Goal: Check status: Check status

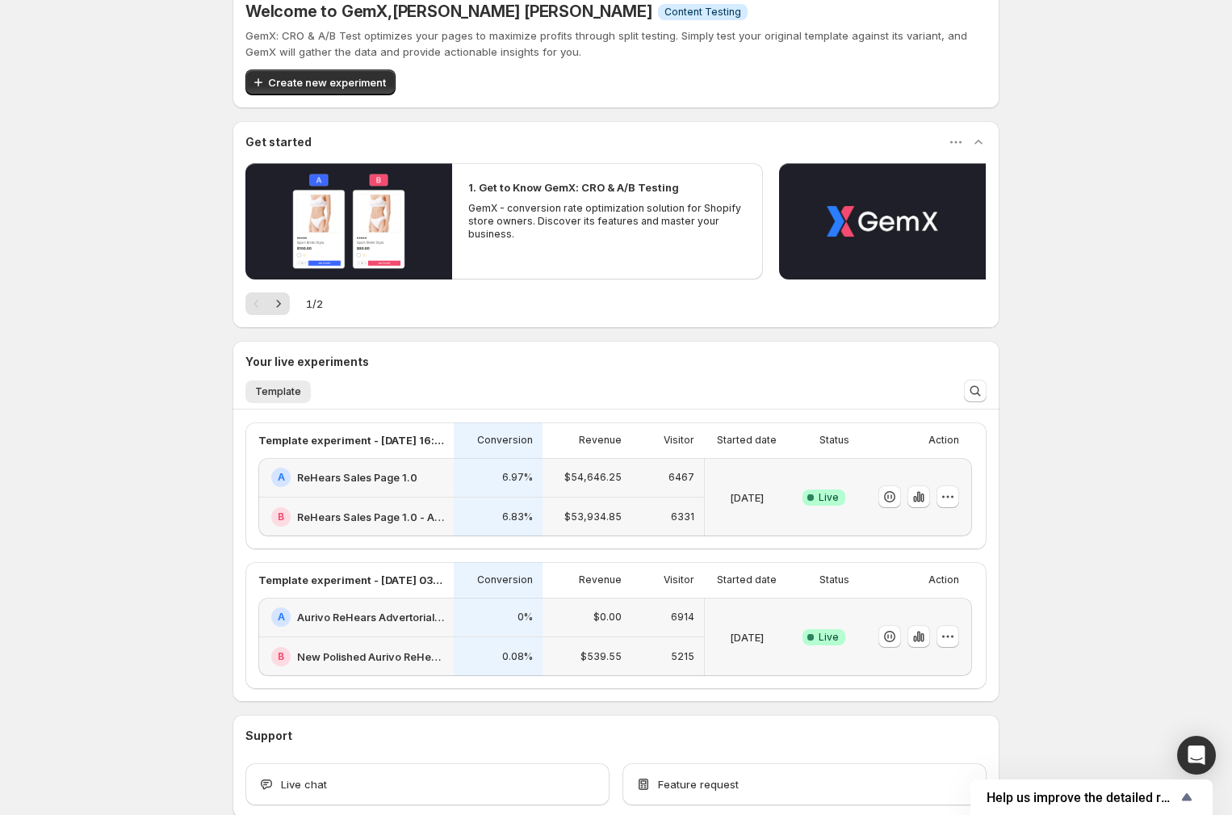
scroll to position [30, 0]
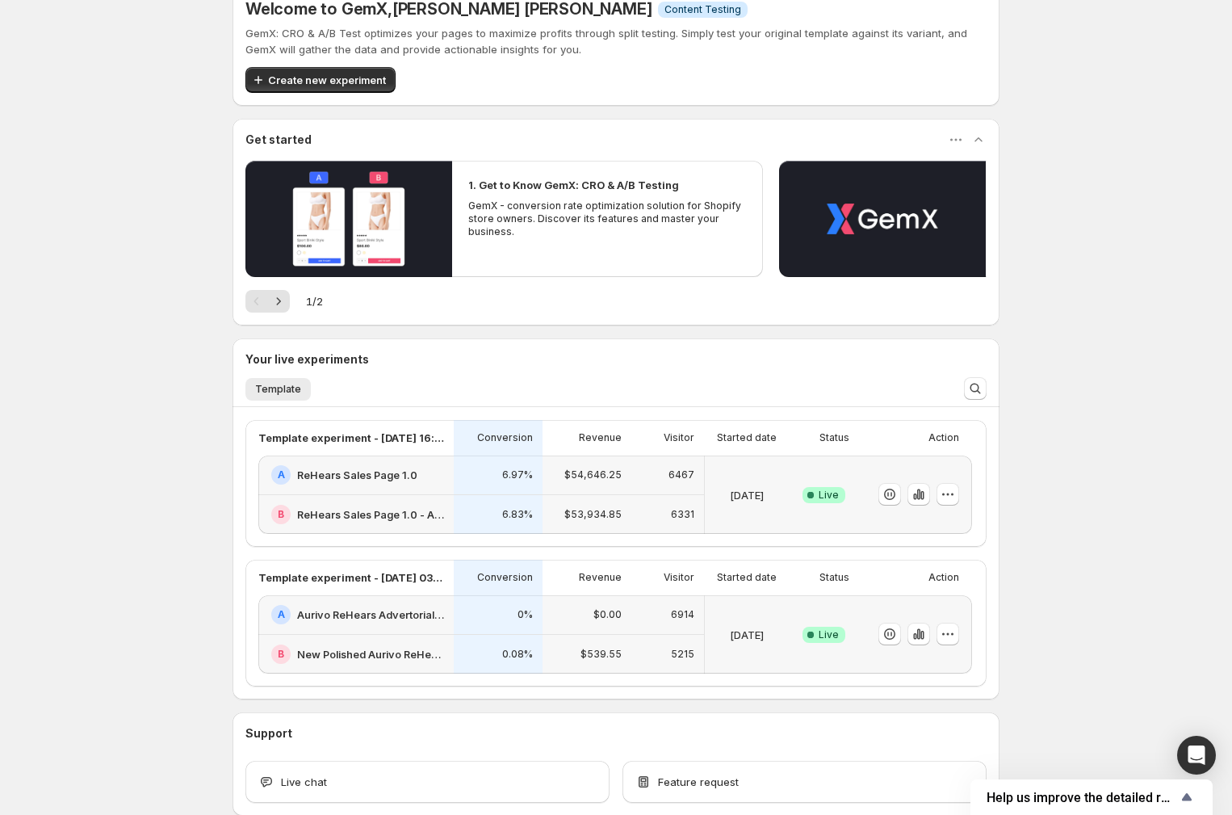
click at [384, 514] on h2 "ReHears Sales Page 1.0 - A/B TEST BUTTONS TO BUY SECTION" at bounding box center [370, 514] width 147 height 16
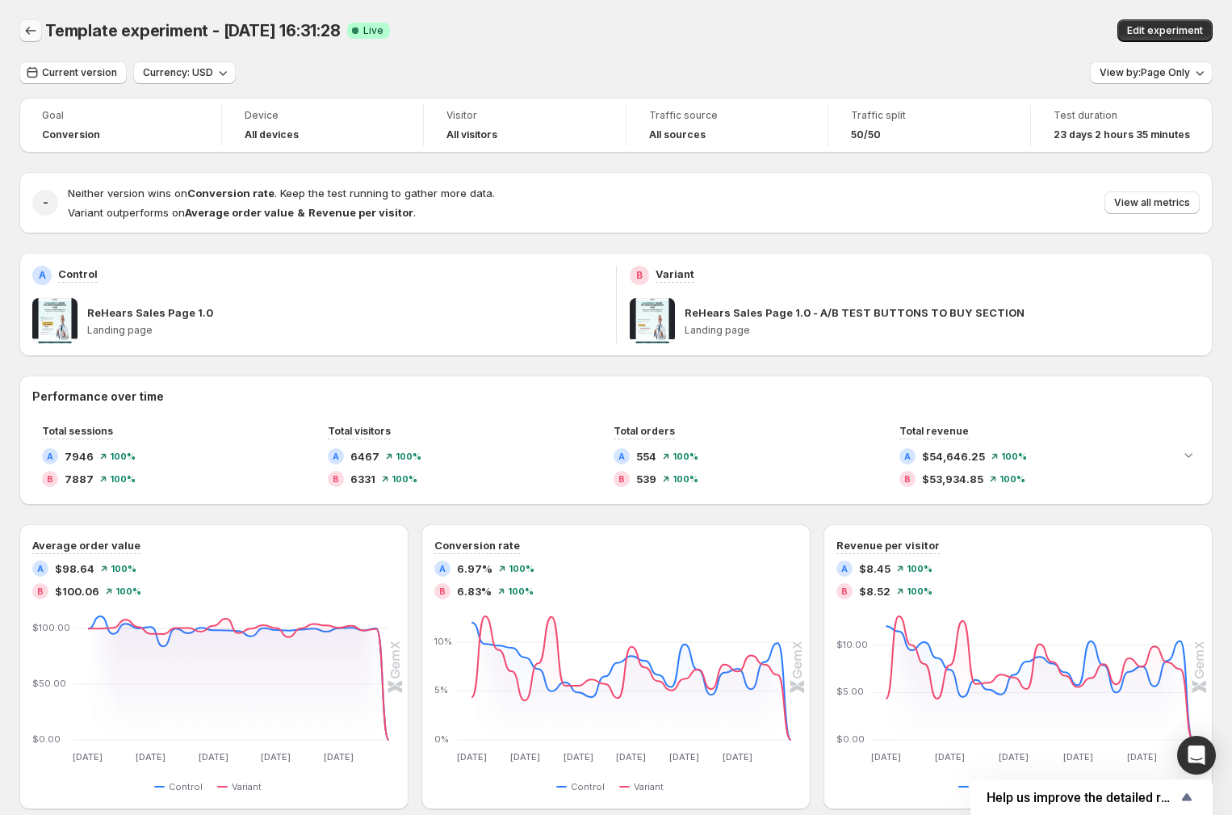
click at [23, 26] on icon "Back" at bounding box center [31, 31] width 16 height 16
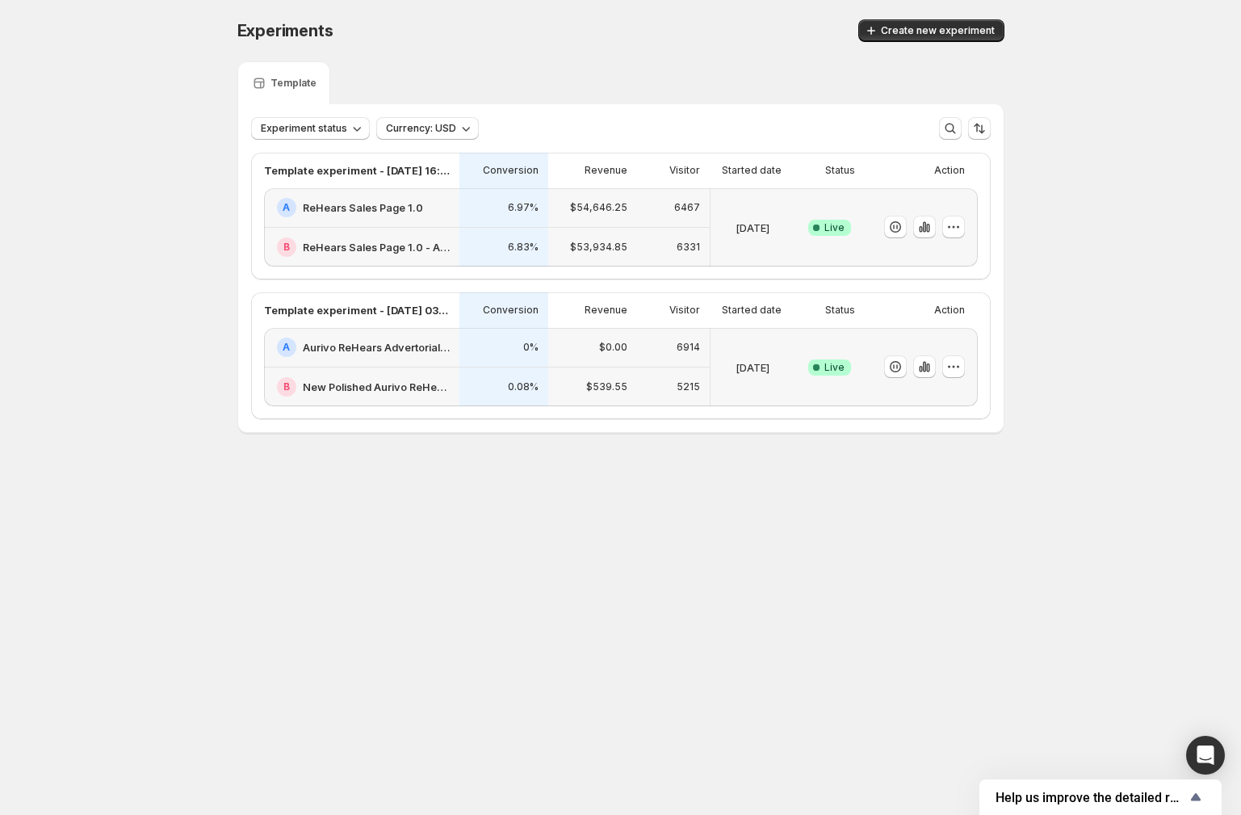
click at [745, 342] on div "[DATE]" at bounding box center [752, 367] width 71 height 59
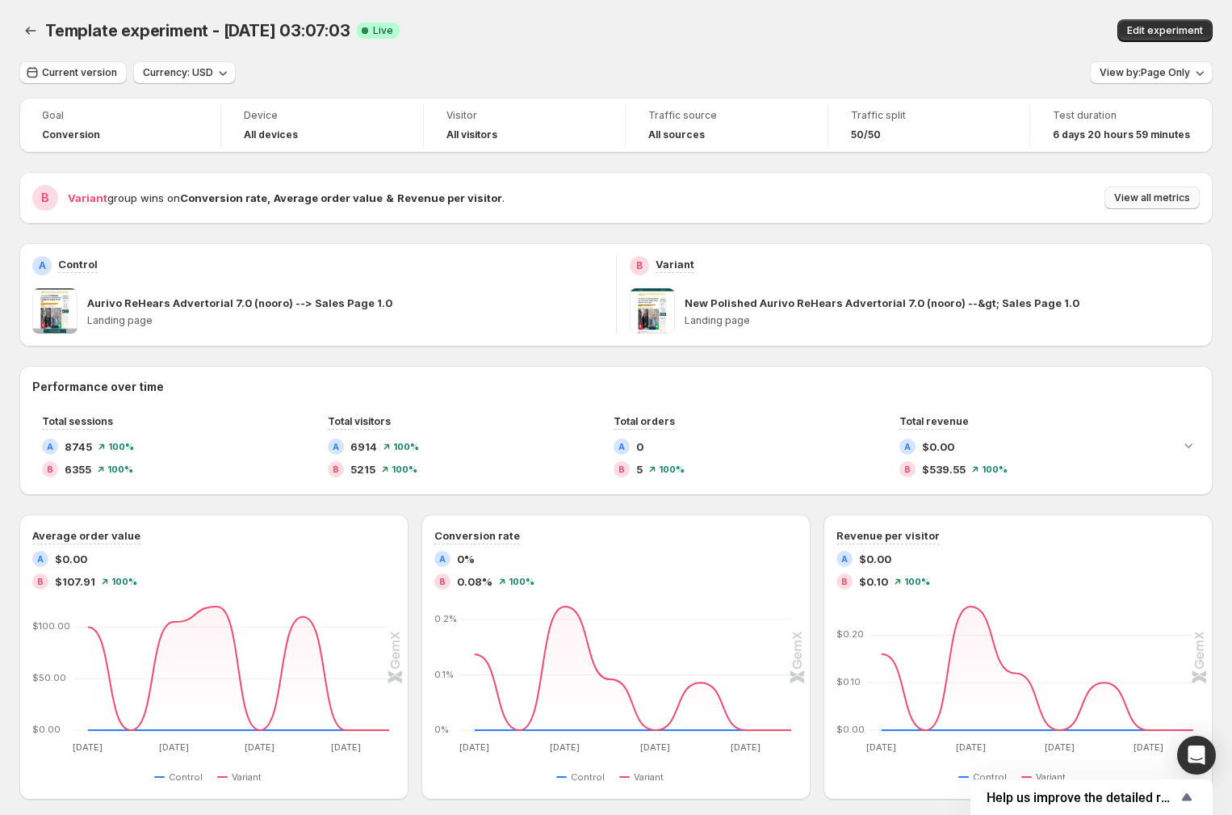
click at [1157, 204] on span "View all metrics" at bounding box center [1152, 197] width 76 height 13
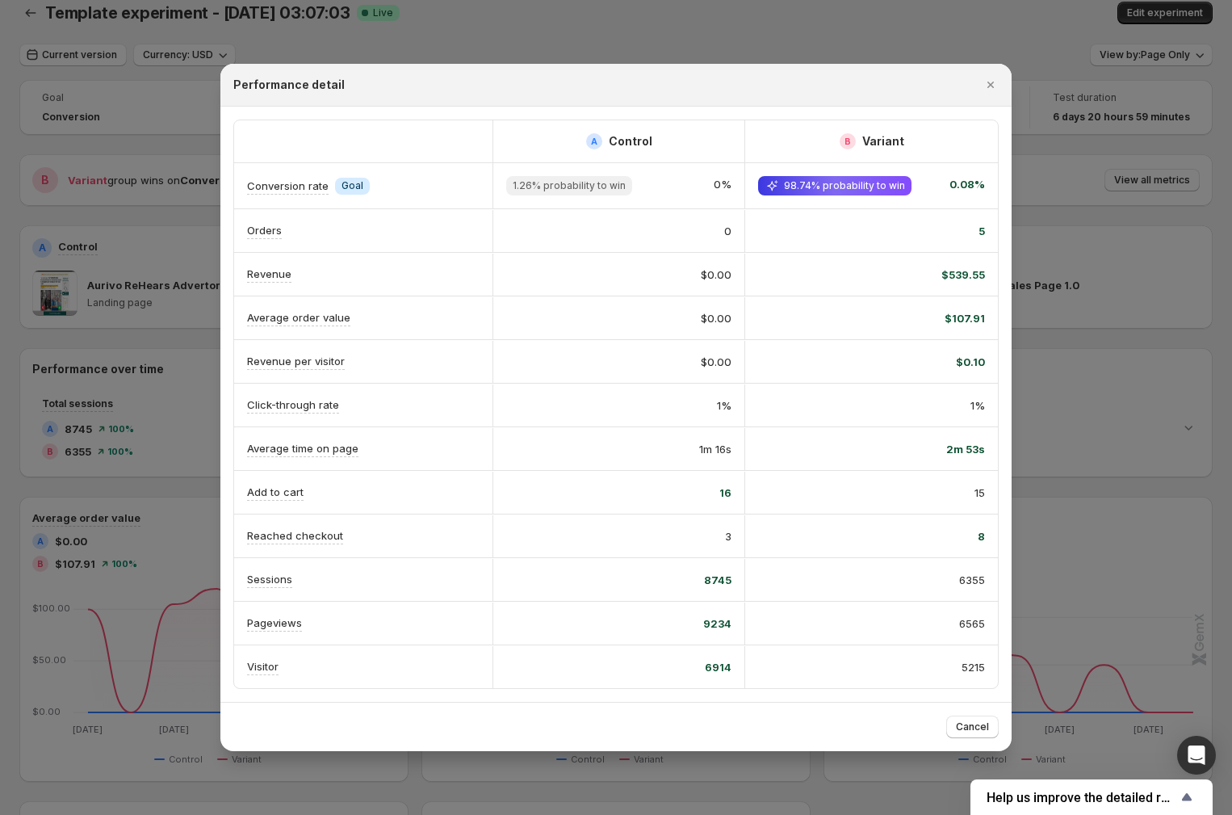
scroll to position [48, 0]
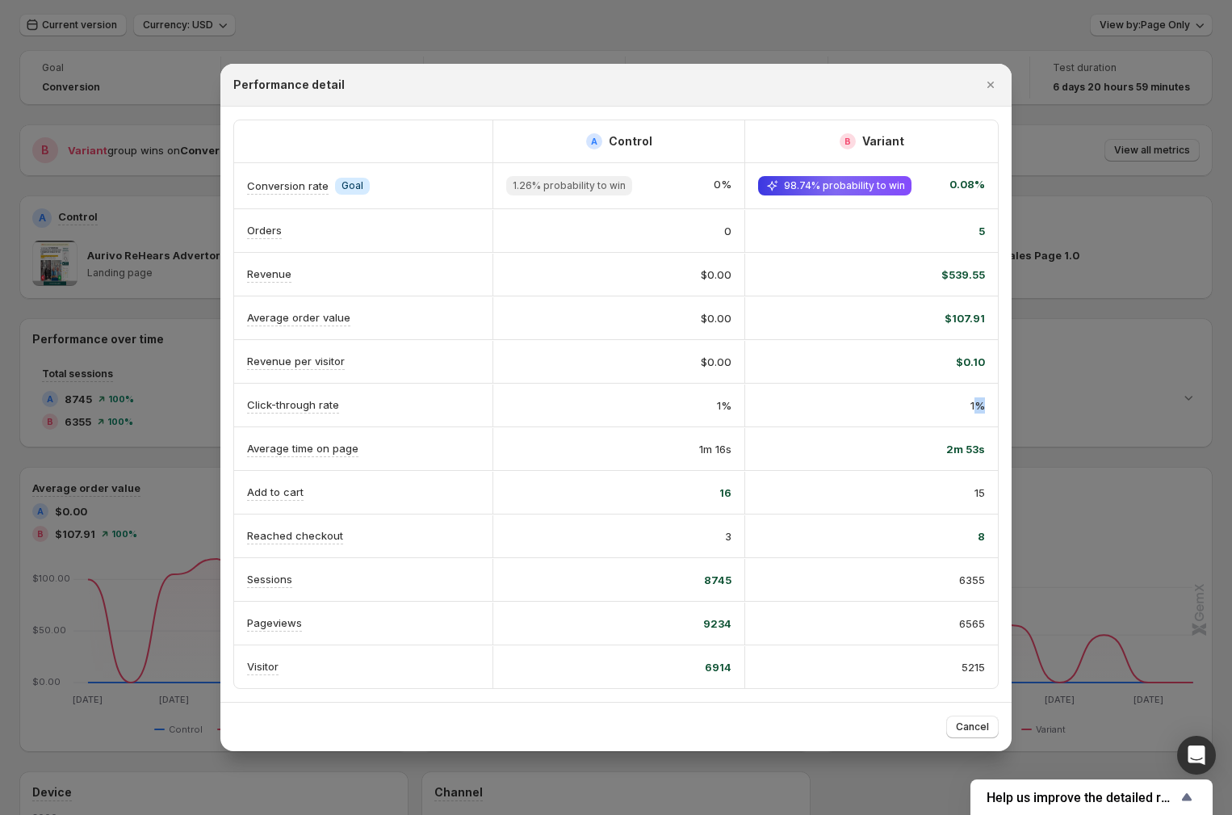
drag, startPoint x: 974, startPoint y: 407, endPoint x: 986, endPoint y: 405, distance: 12.2
click at [986, 405] on div "1%" at bounding box center [871, 405] width 253 height 42
click at [850, 506] on div "15" at bounding box center [871, 493] width 253 height 42
click at [988, 85] on icon "Close" at bounding box center [991, 85] width 16 height 16
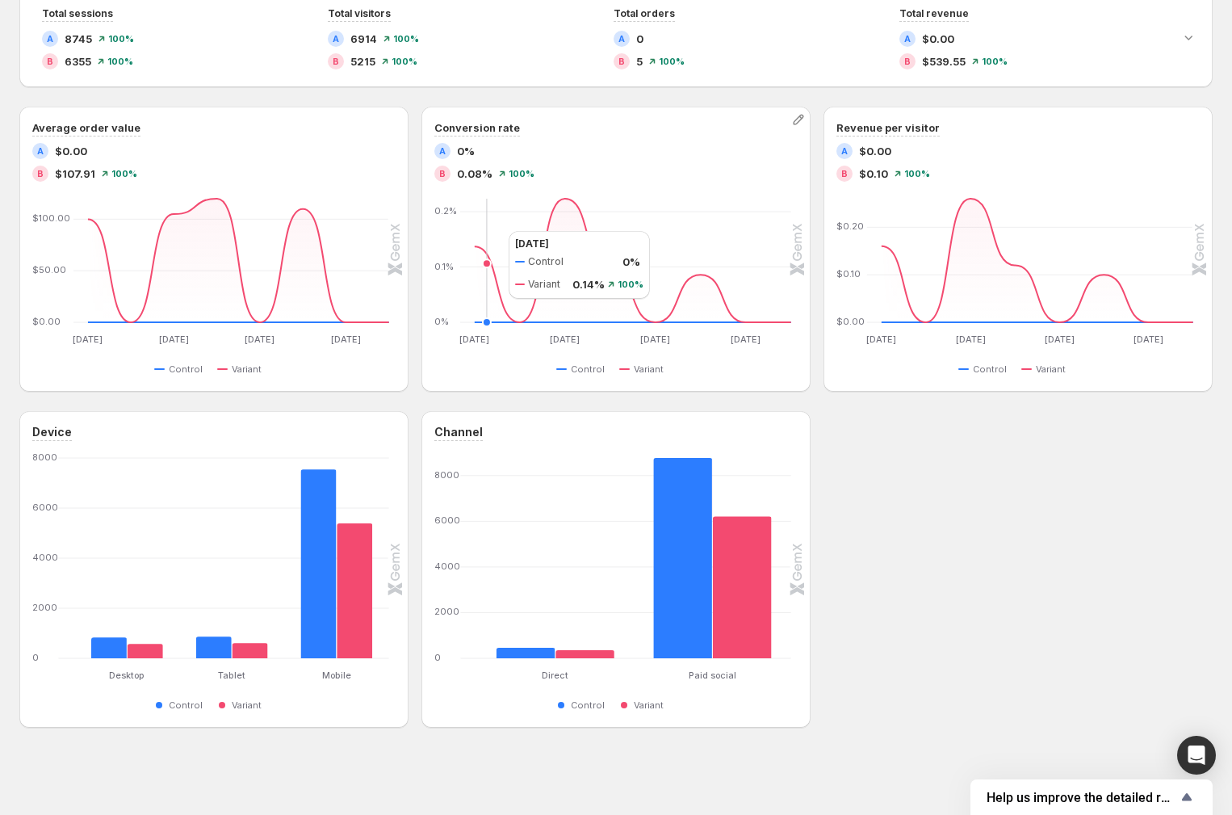
scroll to position [0, 0]
